Goal: Find contact information: Find phone

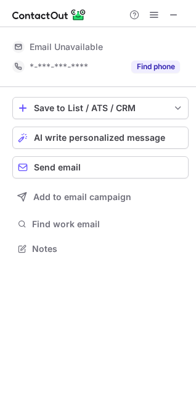
scroll to position [272, 196]
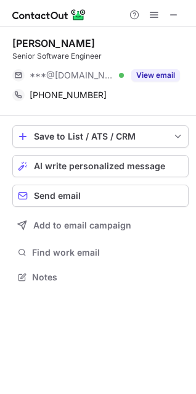
scroll to position [268, 196]
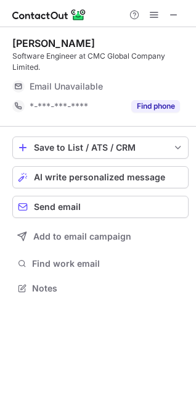
scroll to position [279, 196]
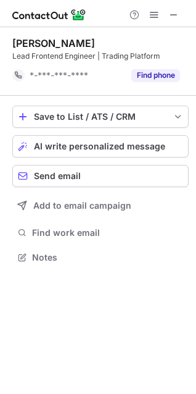
scroll to position [248, 196]
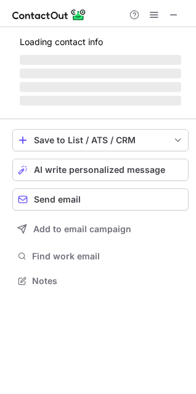
scroll to position [6, 6]
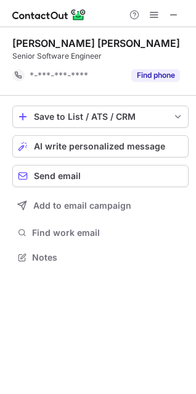
scroll to position [248, 196]
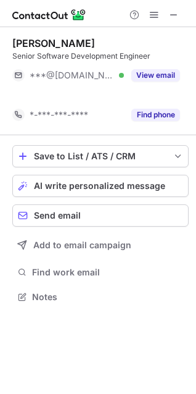
scroll to position [268, 196]
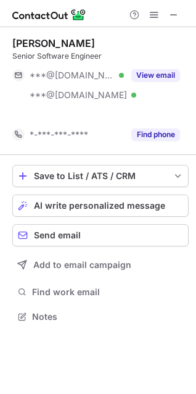
scroll to position [288, 196]
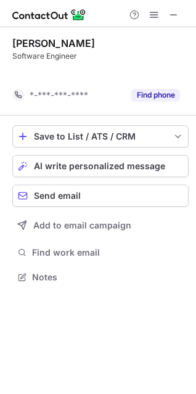
scroll to position [248, 196]
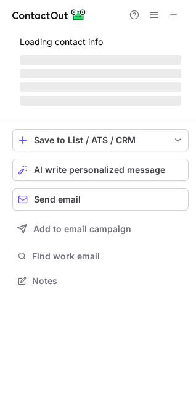
scroll to position [6, 6]
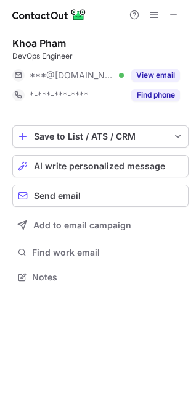
scroll to position [6, 6]
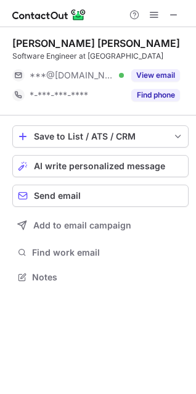
scroll to position [6, 6]
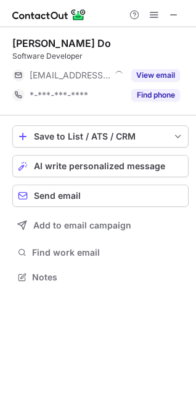
scroll to position [6, 6]
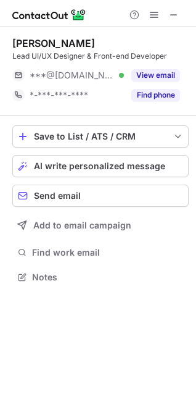
scroll to position [6, 6]
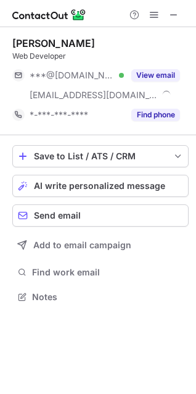
scroll to position [288, 196]
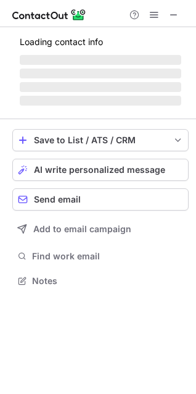
scroll to position [288, 196]
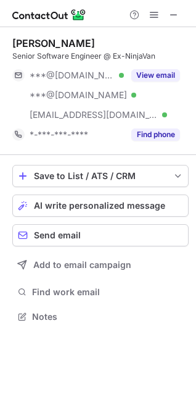
scroll to position [307, 196]
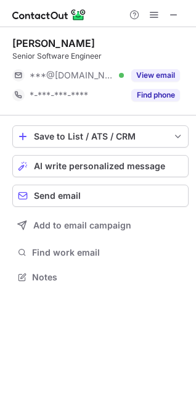
scroll to position [268, 196]
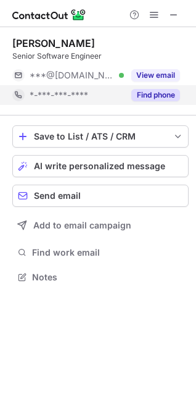
click at [144, 101] on div "Find phone" at bounding box center [152, 95] width 56 height 20
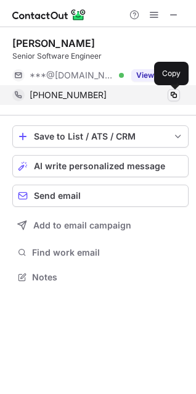
click at [173, 94] on span at bounding box center [174, 95] width 10 height 10
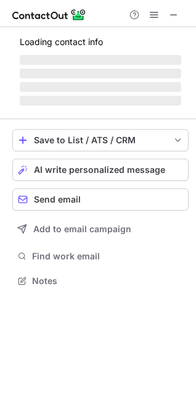
scroll to position [6, 6]
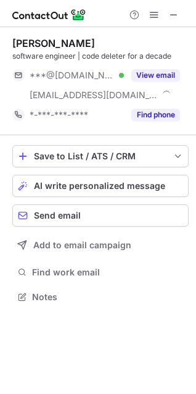
scroll to position [288, 196]
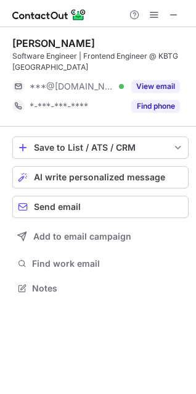
scroll to position [279, 196]
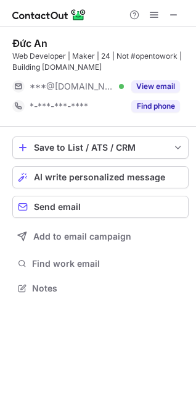
scroll to position [279, 196]
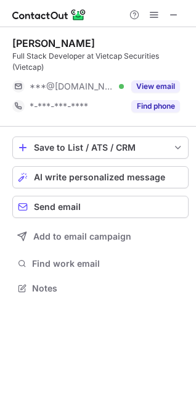
scroll to position [279, 196]
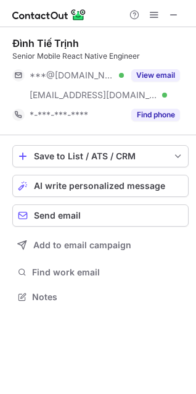
scroll to position [288, 196]
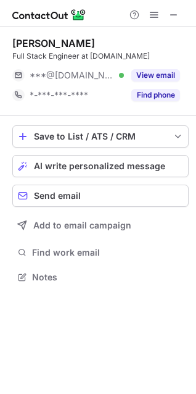
scroll to position [6, 6]
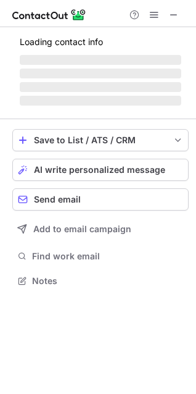
scroll to position [6, 6]
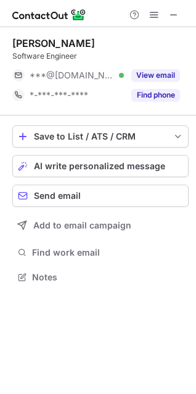
scroll to position [6, 6]
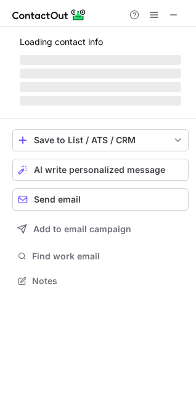
scroll to position [6, 6]
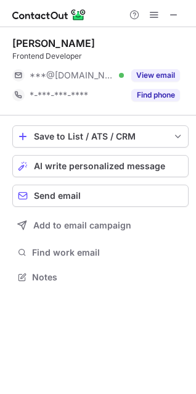
scroll to position [6, 6]
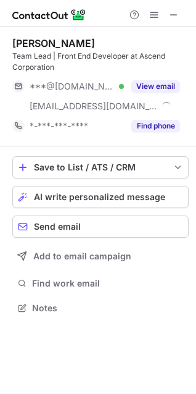
scroll to position [299, 196]
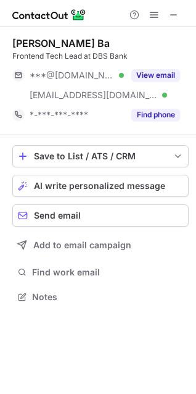
scroll to position [288, 196]
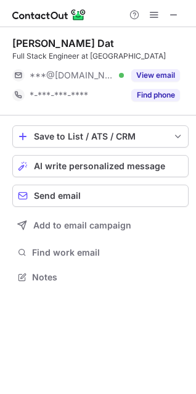
scroll to position [6, 6]
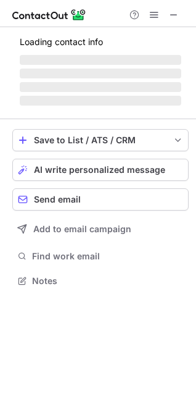
scroll to position [6, 6]
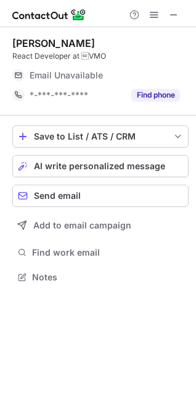
scroll to position [6, 6]
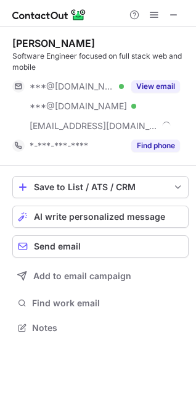
scroll to position [318, 196]
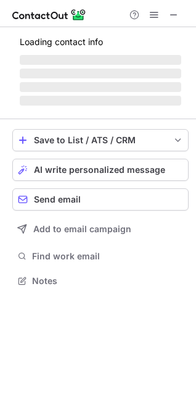
scroll to position [6, 6]
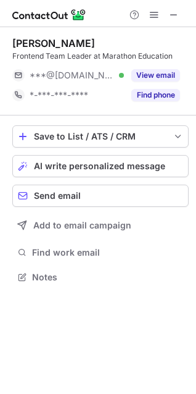
scroll to position [6, 6]
click at [154, 107] on div "[PERSON_NAME] Frontend Team Leader at Marathon Education ***@[DOMAIN_NAME] Veri…" at bounding box center [100, 71] width 176 height 88
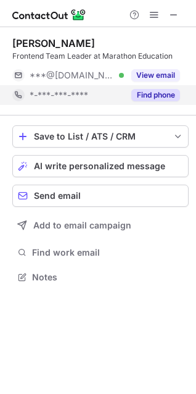
click at [155, 102] on div "Find phone" at bounding box center [152, 95] width 56 height 20
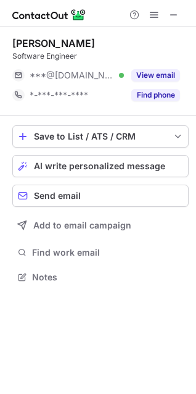
scroll to position [268, 196]
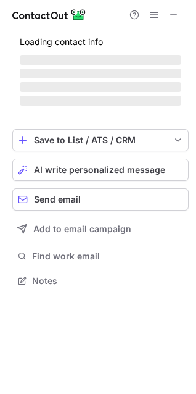
scroll to position [6, 6]
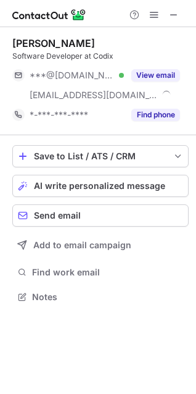
scroll to position [288, 196]
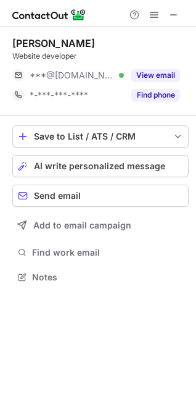
scroll to position [6, 6]
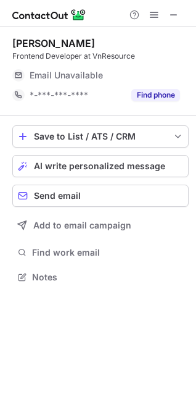
scroll to position [6, 6]
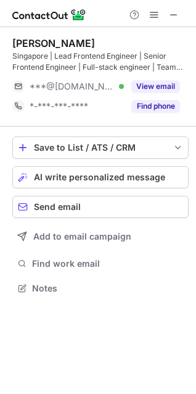
scroll to position [279, 196]
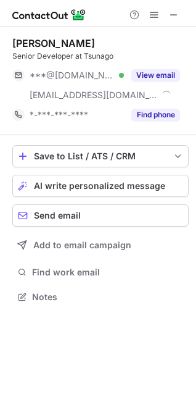
scroll to position [288, 196]
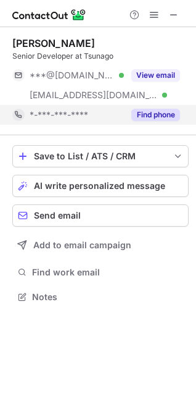
click at [141, 109] on button "Find phone" at bounding box center [155, 115] width 49 height 12
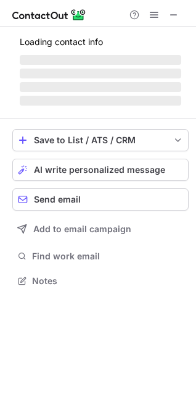
scroll to position [288, 196]
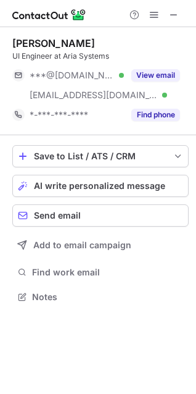
scroll to position [288, 196]
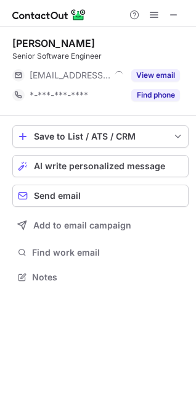
scroll to position [268, 196]
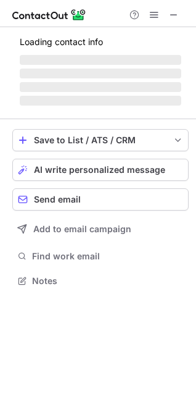
scroll to position [307, 196]
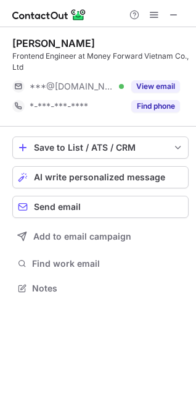
scroll to position [279, 196]
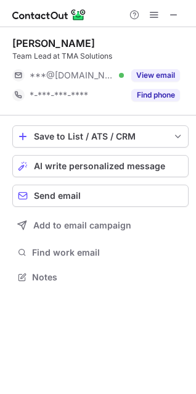
scroll to position [6, 6]
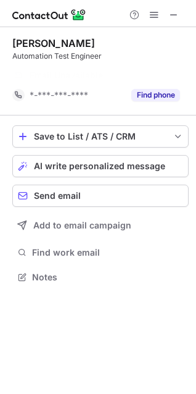
scroll to position [248, 196]
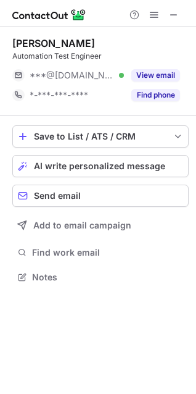
scroll to position [268, 196]
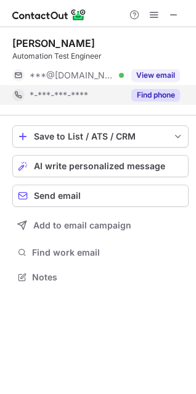
click at [145, 91] on button "Find phone" at bounding box center [155, 95] width 49 height 12
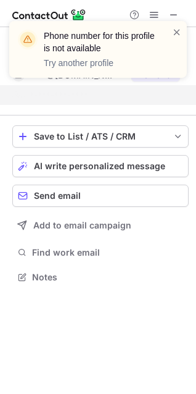
scroll to position [248, 196]
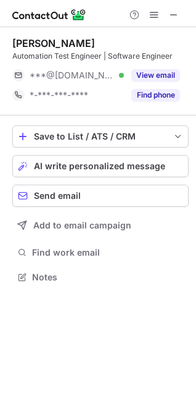
scroll to position [268, 196]
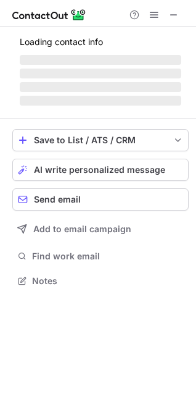
scroll to position [288, 196]
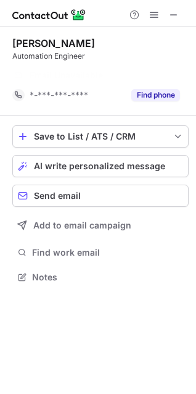
scroll to position [248, 196]
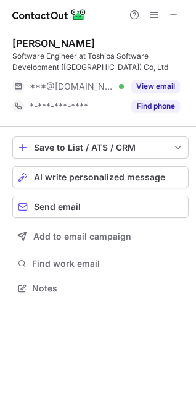
scroll to position [279, 196]
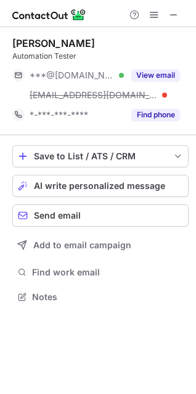
scroll to position [288, 196]
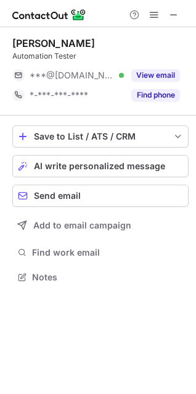
scroll to position [6, 6]
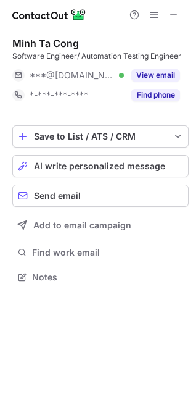
scroll to position [6, 6]
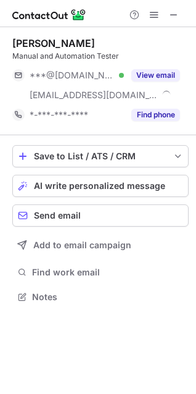
scroll to position [288, 196]
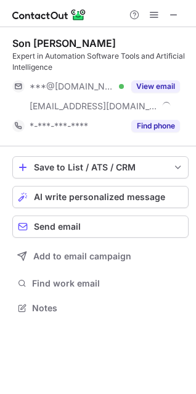
scroll to position [299, 196]
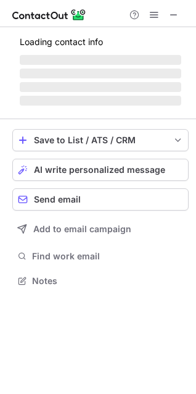
scroll to position [279, 196]
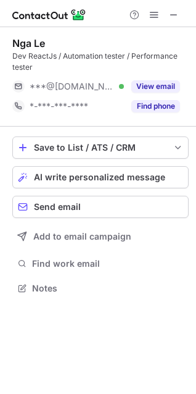
scroll to position [279, 196]
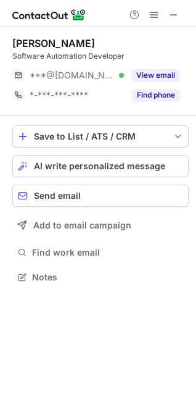
scroll to position [6, 6]
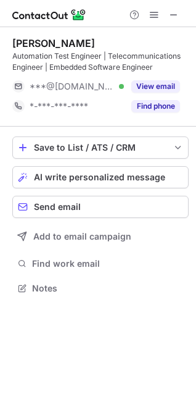
scroll to position [279, 196]
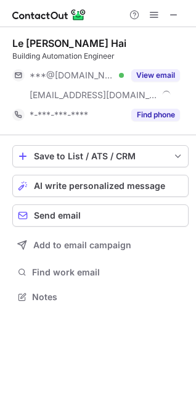
scroll to position [288, 196]
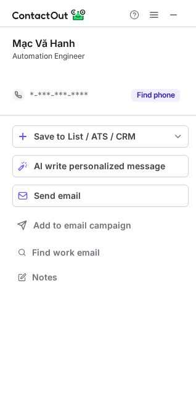
scroll to position [248, 196]
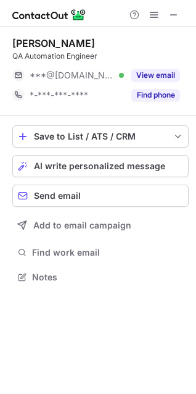
scroll to position [268, 196]
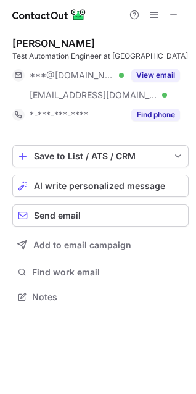
scroll to position [288, 196]
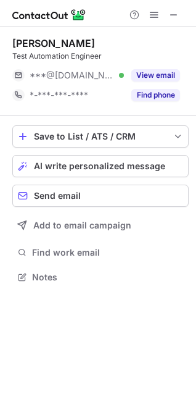
scroll to position [272, 196]
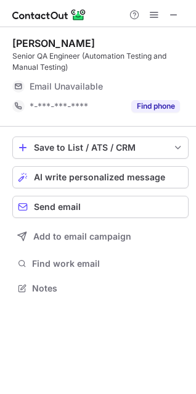
scroll to position [279, 196]
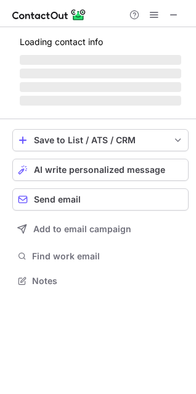
scroll to position [6, 6]
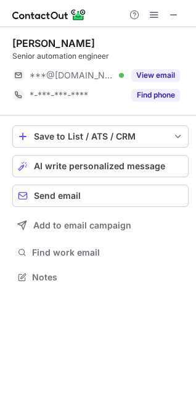
scroll to position [268, 196]
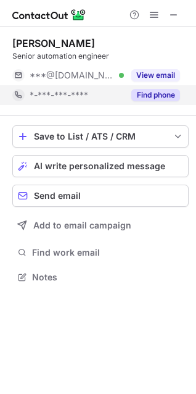
click at [145, 91] on button "Find phone" at bounding box center [155, 95] width 49 height 12
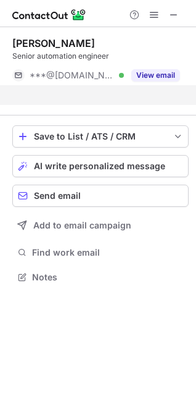
scroll to position [248, 196]
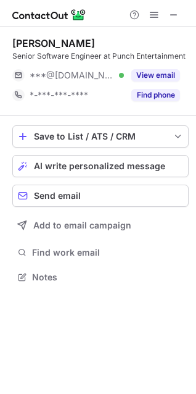
scroll to position [268, 196]
